Goal: Transaction & Acquisition: Obtain resource

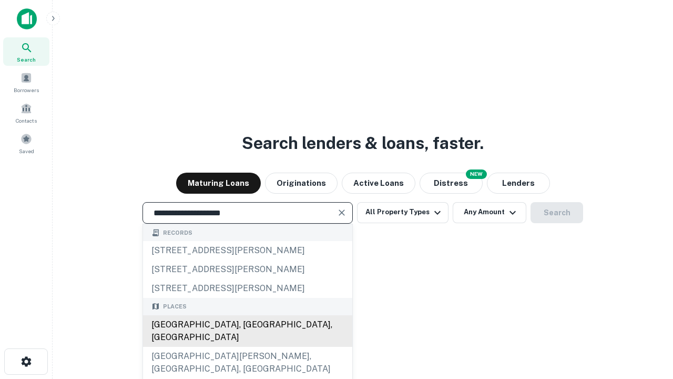
click at [247, 346] on div "[GEOGRAPHIC_DATA], [GEOGRAPHIC_DATA], [GEOGRAPHIC_DATA]" at bounding box center [247, 331] width 209 height 32
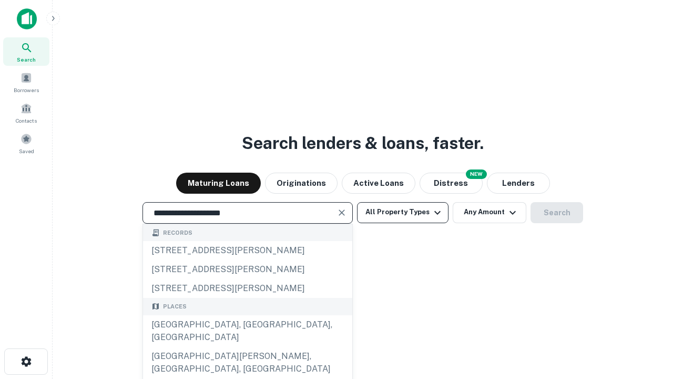
type input "**********"
click at [403, 212] on button "All Property Types" at bounding box center [402, 212] width 91 height 21
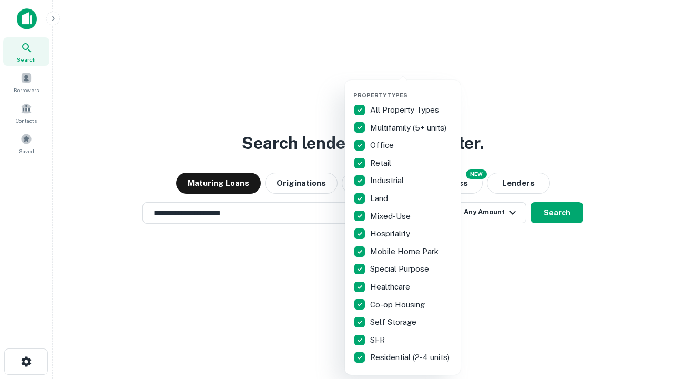
click at [411, 88] on button "button" at bounding box center [411, 88] width 116 height 1
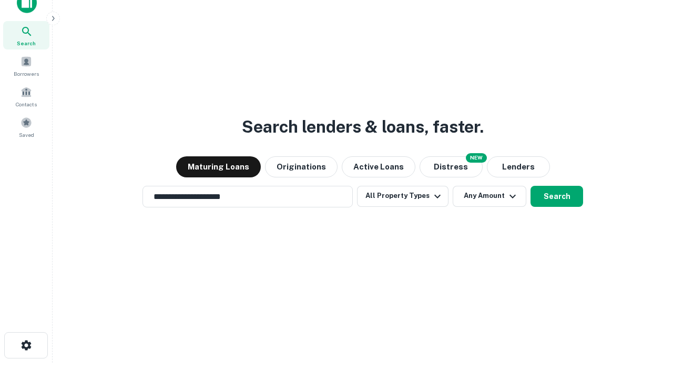
scroll to position [6, 127]
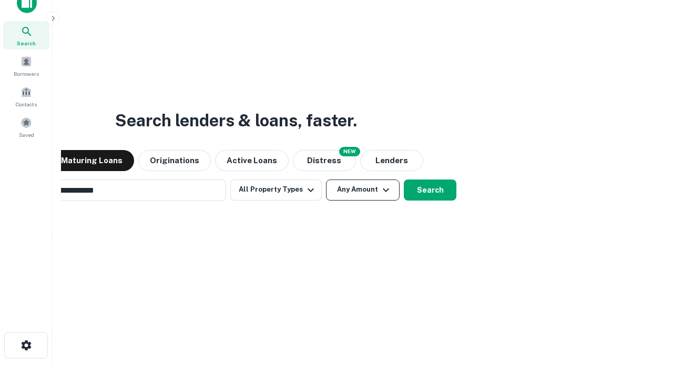
click at [326, 179] on button "Any Amount" at bounding box center [363, 189] width 74 height 21
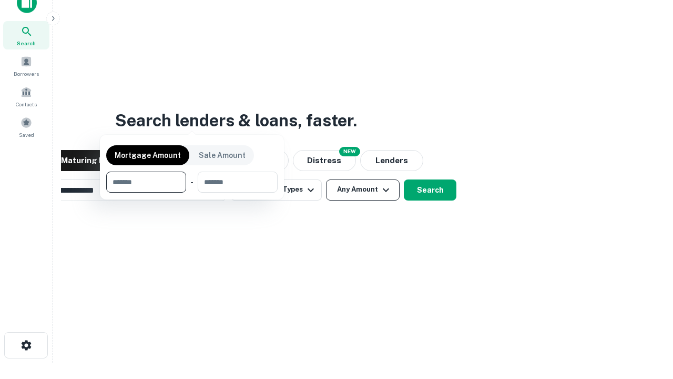
scroll to position [76, 298]
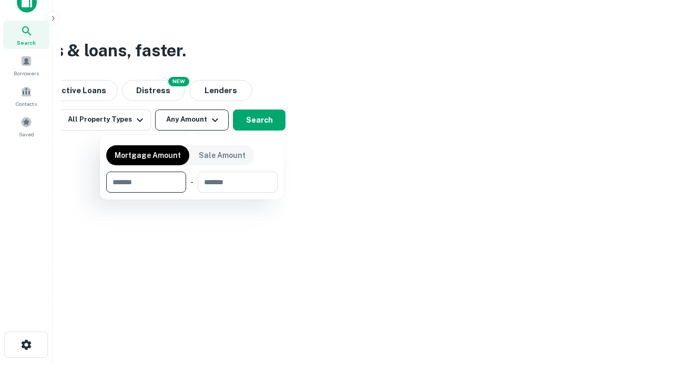
type input "*******"
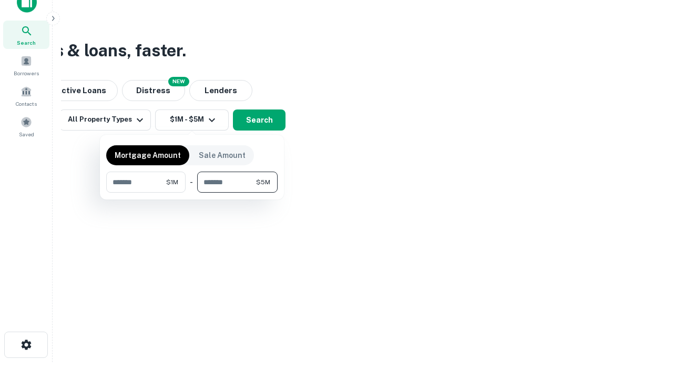
type input "*******"
click at [192, 192] on button "button" at bounding box center [191, 192] width 171 height 1
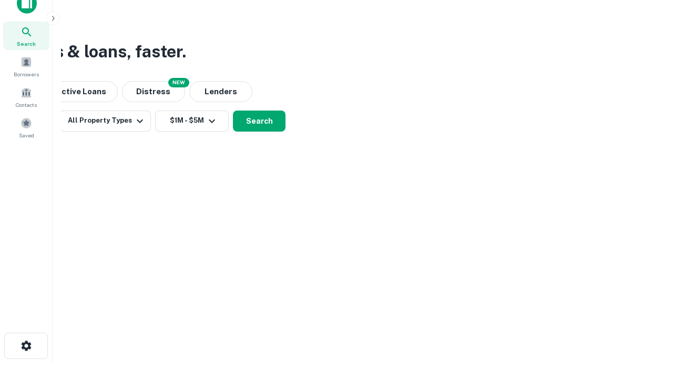
scroll to position [6, 194]
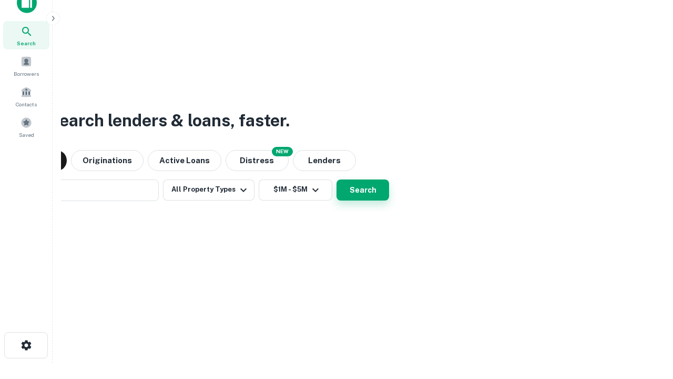
click at [336, 179] on button "Search" at bounding box center [362, 189] width 53 height 21
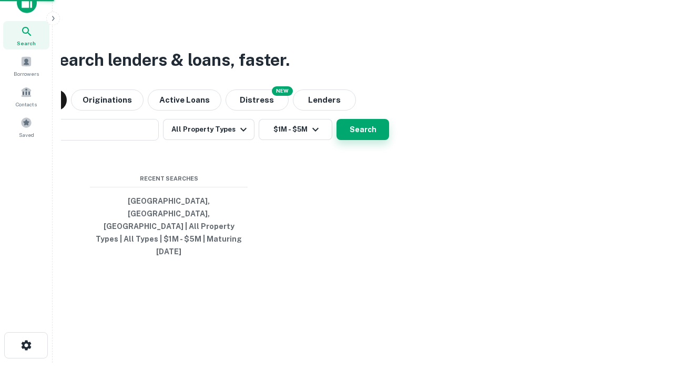
scroll to position [28, 298]
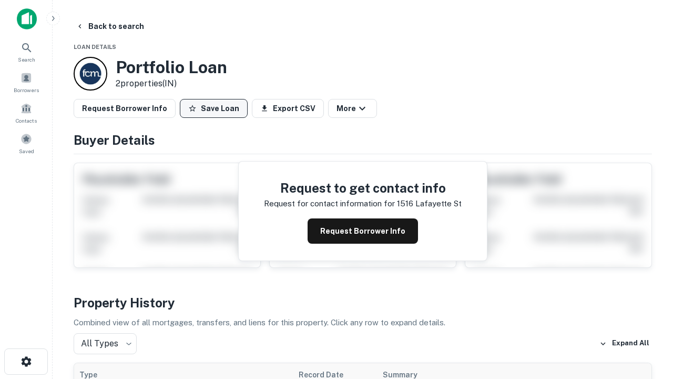
click at [213, 108] on button "Save Loan" at bounding box center [214, 108] width 68 height 19
click at [216, 108] on button "Save Loan" at bounding box center [214, 108] width 68 height 19
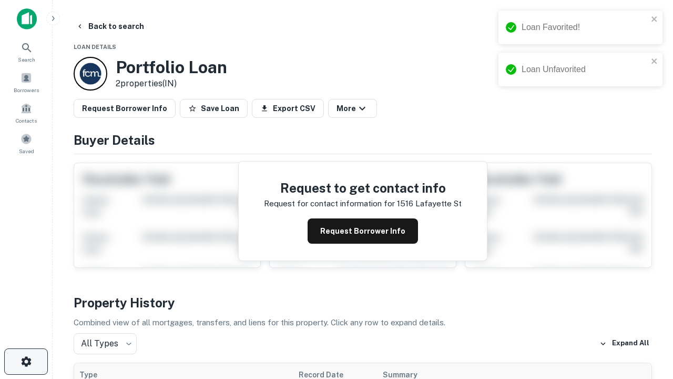
click at [26, 361] on icon "button" at bounding box center [26, 361] width 13 height 13
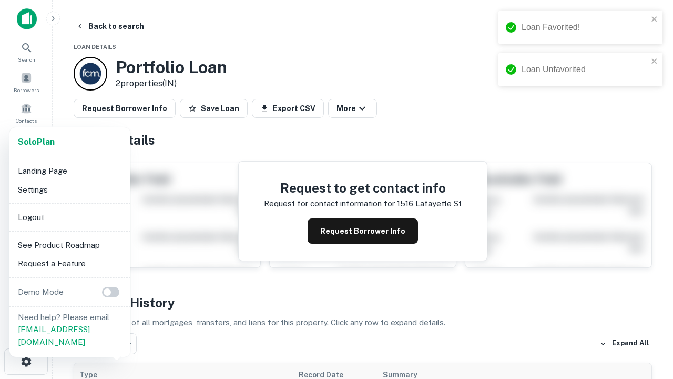
click at [69, 217] on li "Logout" at bounding box center [70, 217] width 113 height 19
